Goal: Information Seeking & Learning: Learn about a topic

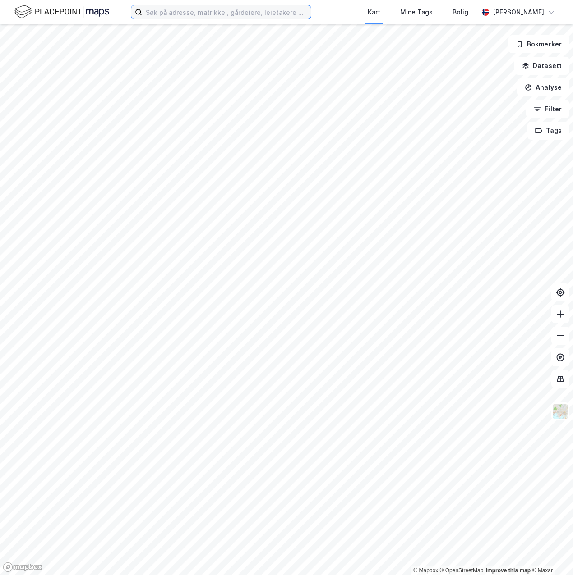
click at [234, 14] on input at bounding box center [226, 12] width 169 height 14
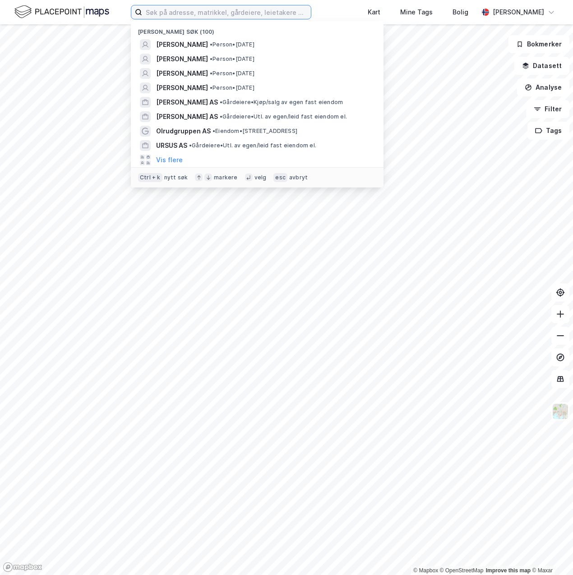
paste input "[PERSON_NAME] Verksted"
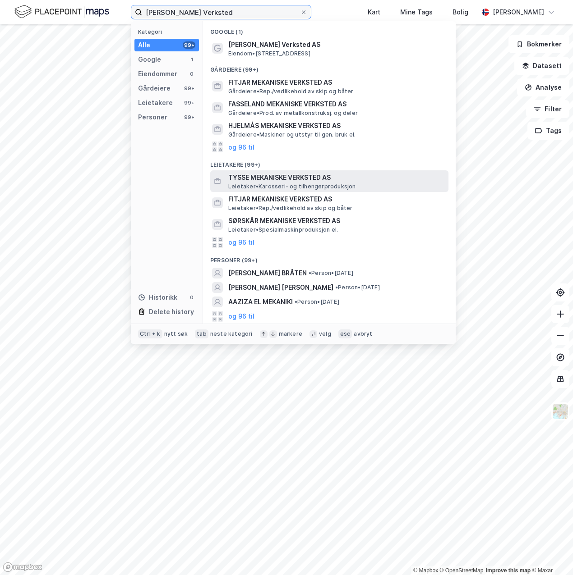
type input "[PERSON_NAME] Verksted"
click at [261, 185] on span "Leietaker • Karosseri- og tilhengerproduksjon" at bounding box center [292, 186] width 128 height 7
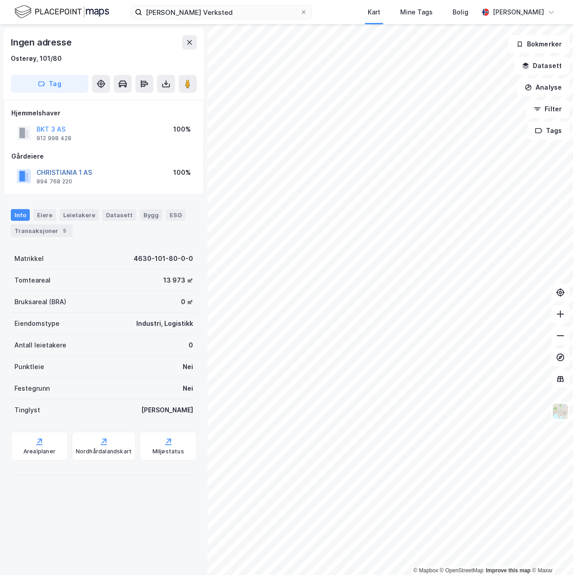
click at [0, 0] on button "CHRISTIANIA 1 AS" at bounding box center [0, 0] width 0 height 0
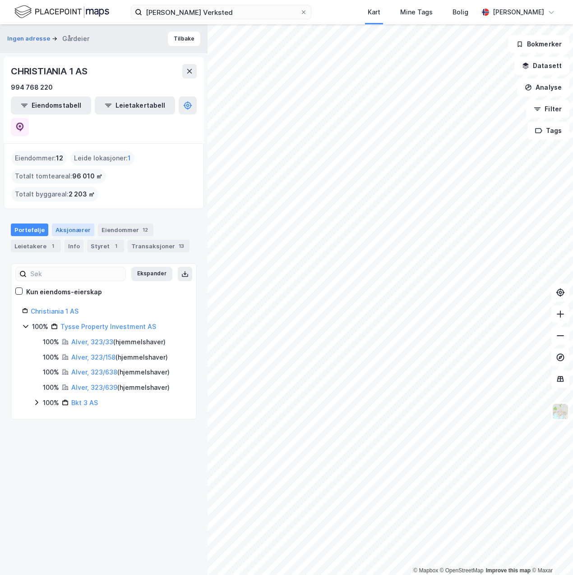
click at [69, 224] on div "Aksjonærer" at bounding box center [73, 230] width 42 height 13
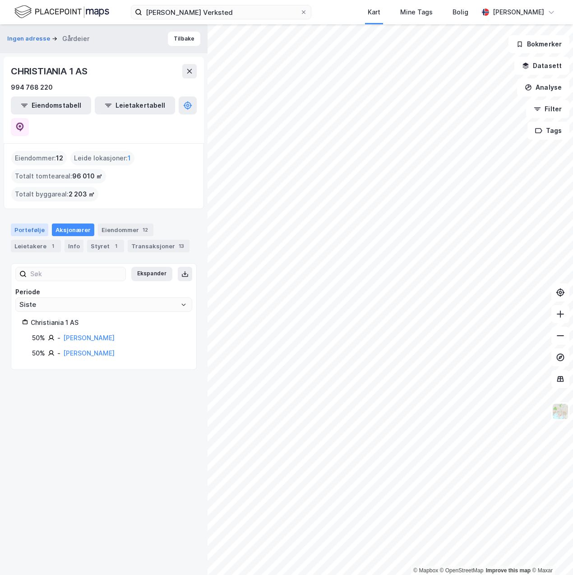
click at [32, 224] on div "Portefølje" at bounding box center [29, 230] width 37 height 13
